Goal: Find specific page/section

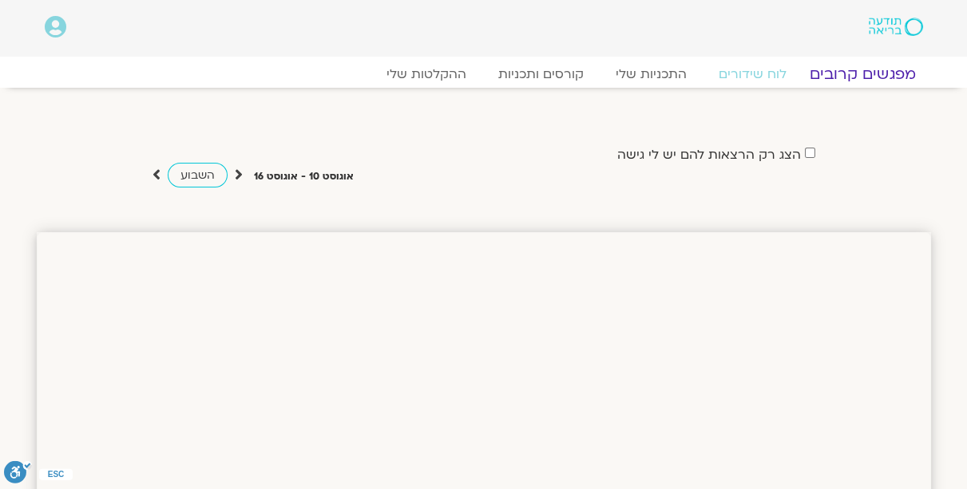
click at [851, 74] on link "מפגשים קרובים" at bounding box center [861, 74] width 144 height 19
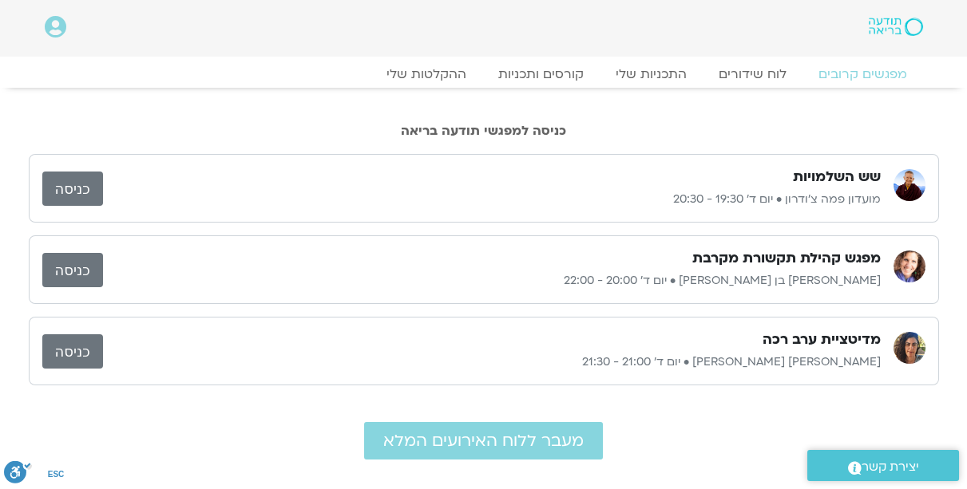
click at [68, 264] on link "כניסה" at bounding box center [72, 270] width 61 height 34
